Goal: Information Seeking & Learning: Understand process/instructions

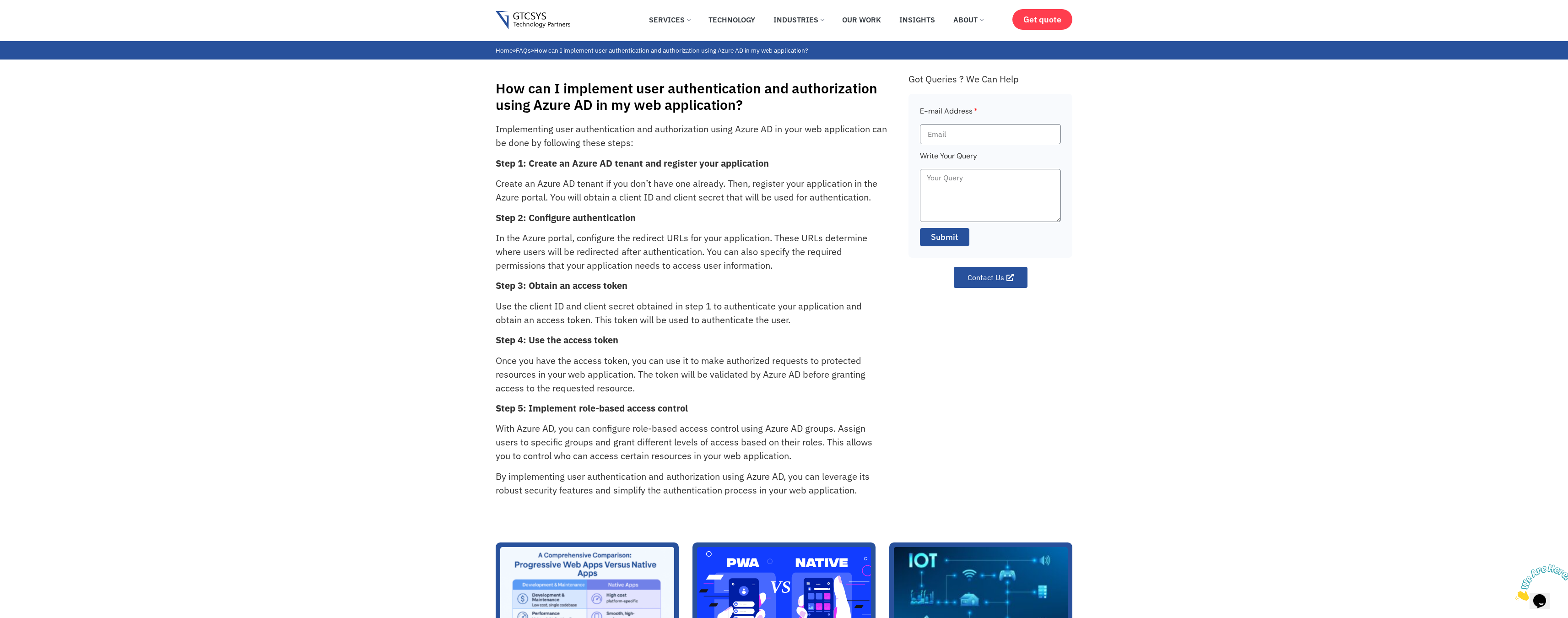
drag, startPoint x: 673, startPoint y: 172, endPoint x: 684, endPoint y: 172, distance: 11.0
click at [684, 172] on div "Implementing user authentication and authorization using Azure AD in your web a…" at bounding box center [698, 318] width 403 height 393
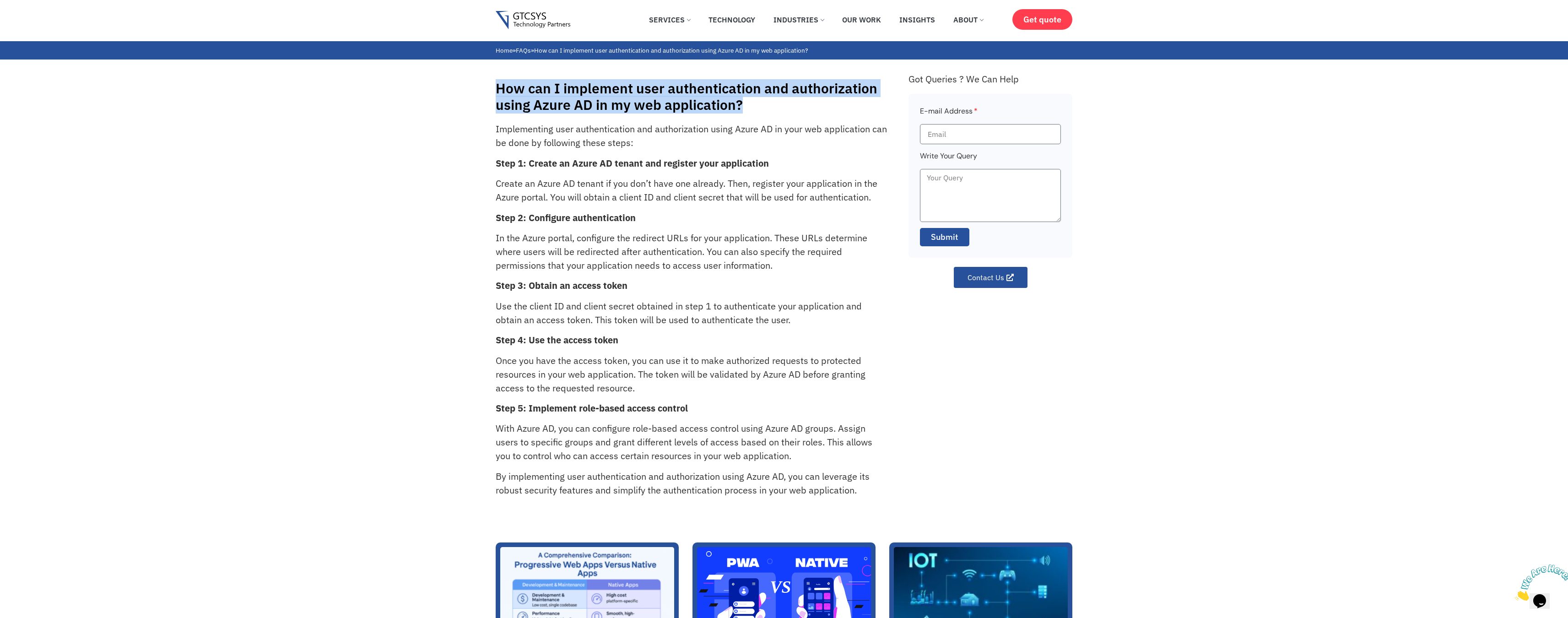
drag, startPoint x: 755, startPoint y: 108, endPoint x: 485, endPoint y: 95, distance: 270.3
click at [485, 95] on div "How can I implement user authentication and authorization using Azure AD in my …" at bounding box center [784, 287] width 1568 height 455
copy h1 "How can I implement user authentication and authorization using Azure AD in my …"
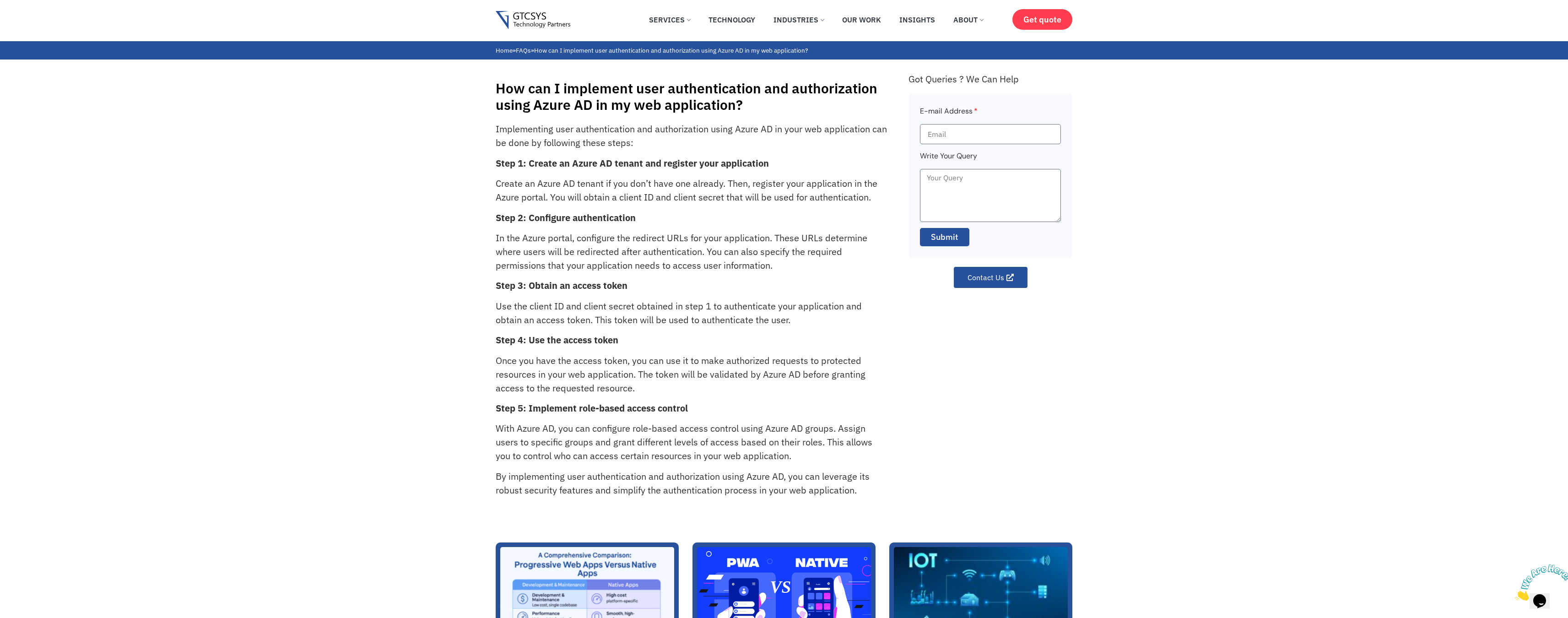
click at [581, 163] on strong "Step 1: Create an Azure AD tenant and register your application" at bounding box center [632, 163] width 273 height 12
drag, startPoint x: 581, startPoint y: 163, endPoint x: 611, endPoint y: 162, distance: 30.0
click at [592, 163] on strong "Step 1: Create an Azure AD tenant and register your application" at bounding box center [632, 163] width 273 height 12
click at [622, 161] on strong "Step 1: Create an Azure AD tenant and register your application" at bounding box center [632, 163] width 273 height 12
copy strong "Azure AD tenant"
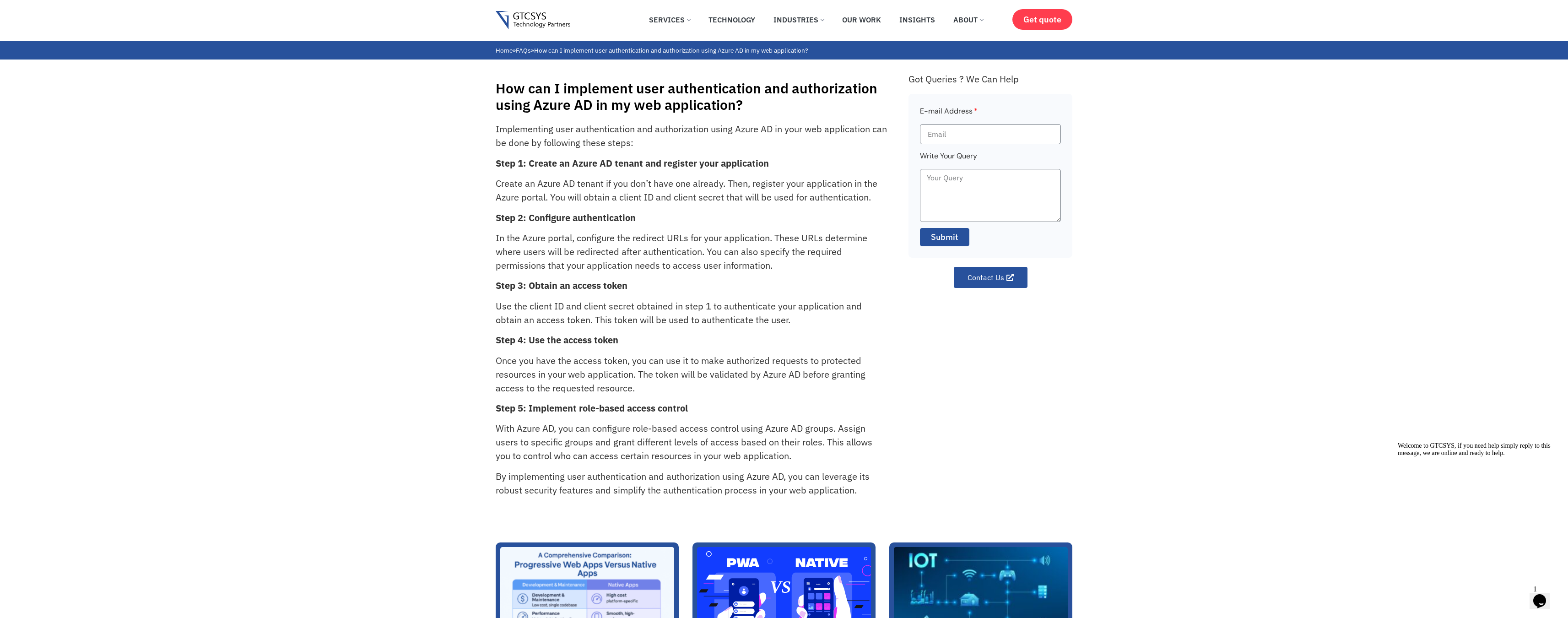
click at [592, 180] on p "Create an Azure AD tenant if you don’t have one already. Then, register your ap…" at bounding box center [692, 190] width 392 height 27
click at [591, 180] on p "Create an Azure AD tenant if you don’t have one already. Then, register your ap…" at bounding box center [692, 190] width 392 height 27
copy p "tenant"
